Goal: Transaction & Acquisition: Book appointment/travel/reservation

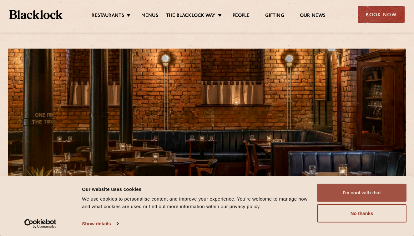
click at [364, 190] on button "I'm cool with that" at bounding box center [362, 192] width 90 height 18
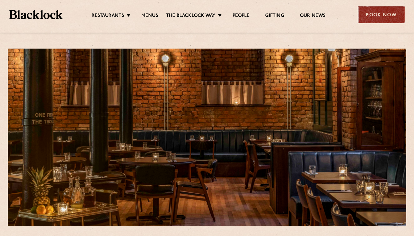
click at [377, 13] on div "Book Now" at bounding box center [381, 14] width 47 height 17
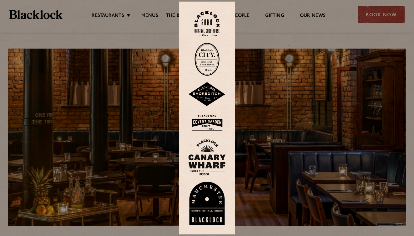
click at [273, 38] on div at bounding box center [207, 118] width 414 height 236
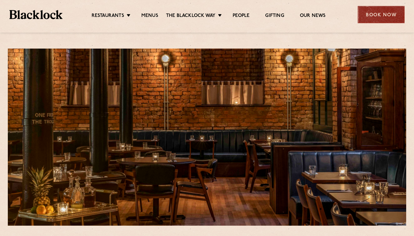
click at [376, 21] on div "Book Now" at bounding box center [381, 14] width 47 height 17
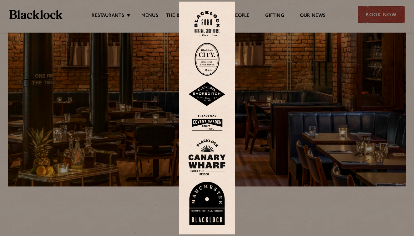
scroll to position [47, 0]
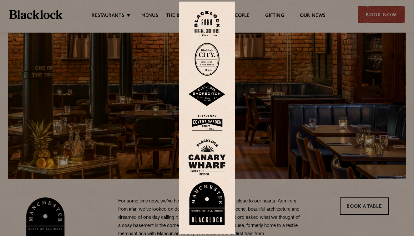
click at [210, 212] on img at bounding box center [207, 203] width 38 height 43
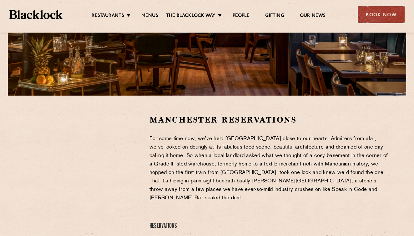
scroll to position [109, 0]
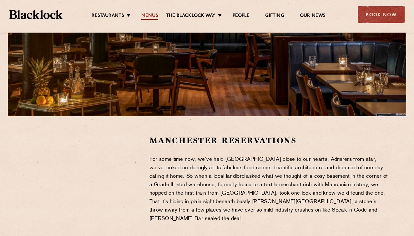
click at [153, 14] on link "Menus" at bounding box center [149, 16] width 17 height 7
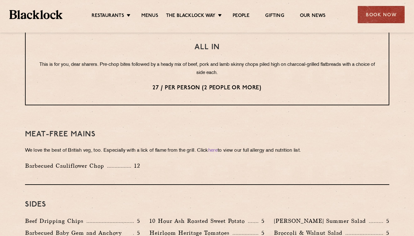
scroll to position [816, 0]
